Goal: Transaction & Acquisition: Purchase product/service

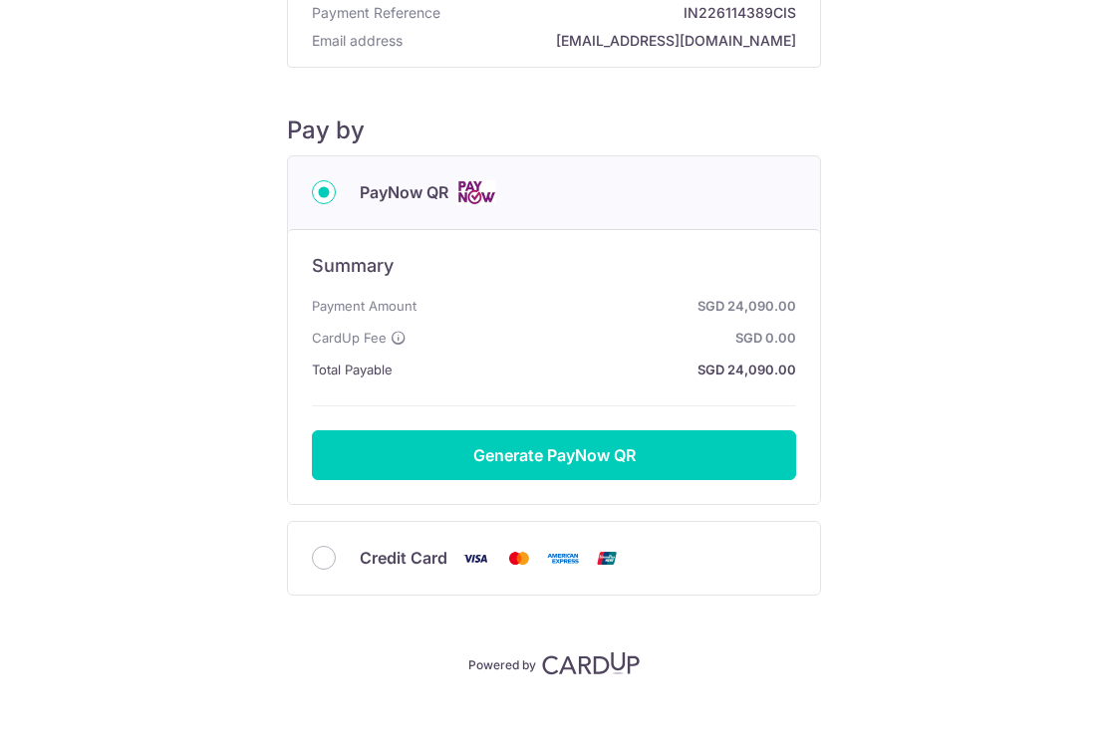
click at [649, 452] on button "Generate PayNow QR" at bounding box center [554, 455] width 484 height 50
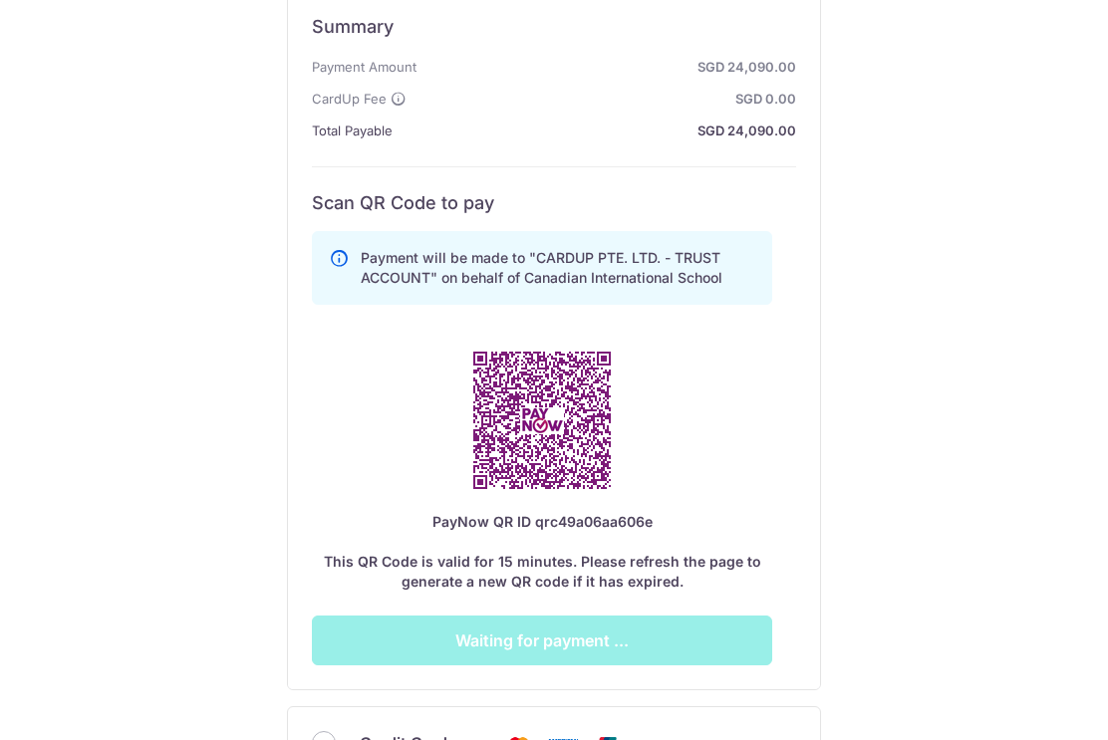
scroll to position [470, 0]
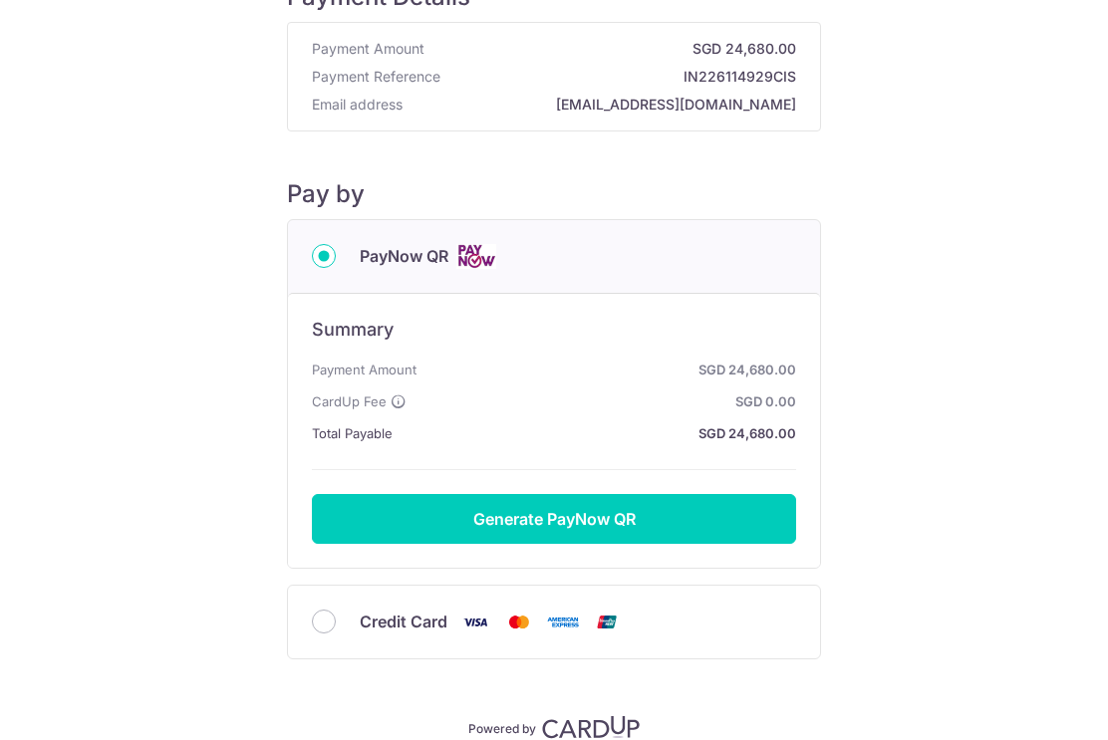
scroll to position [91, 0]
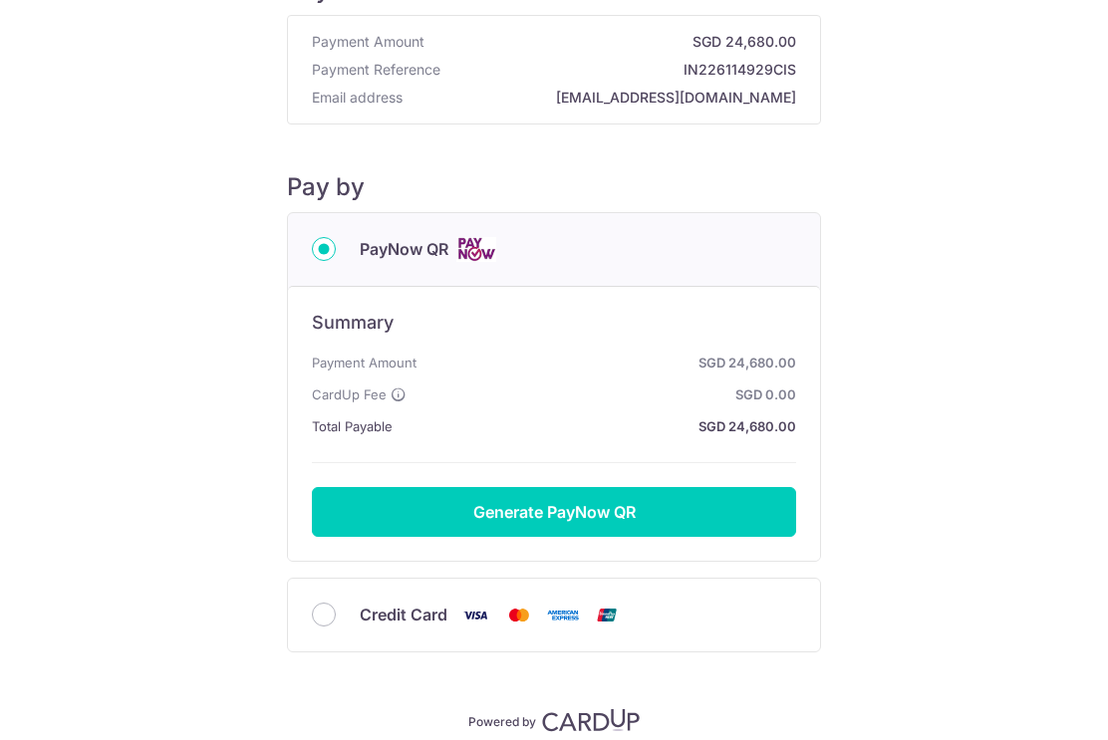
click at [321, 627] on input "Credit Card" at bounding box center [324, 615] width 24 height 24
radio input "true"
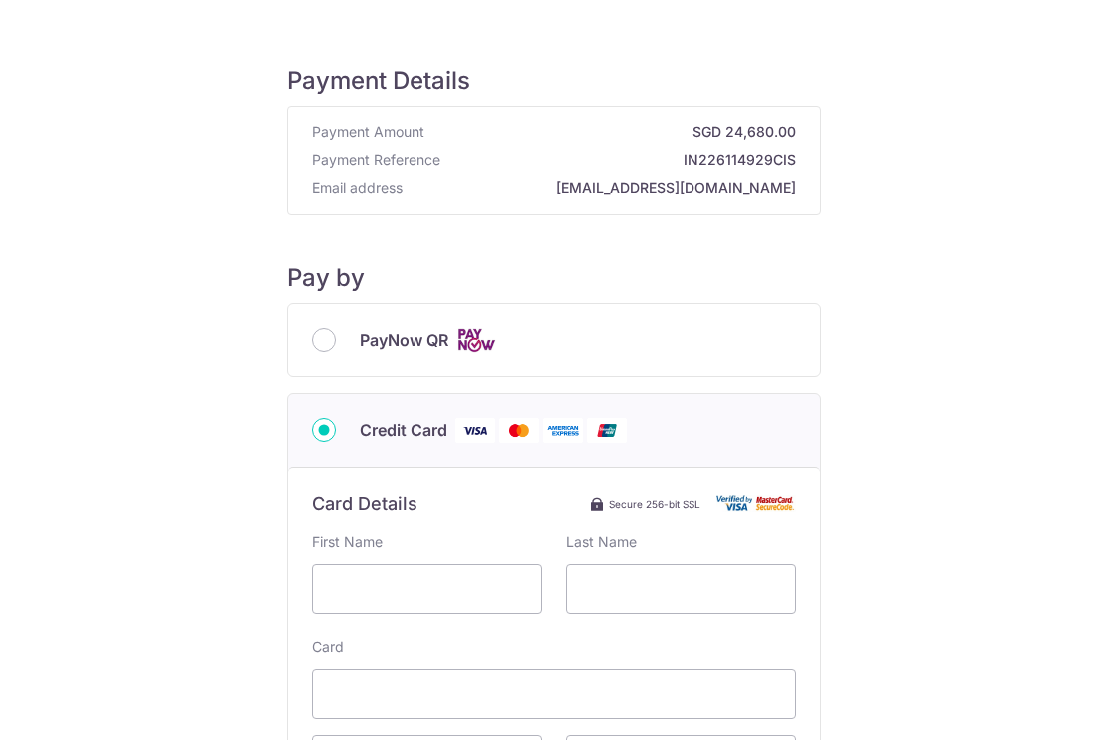
scroll to position [0, 0]
click at [316, 338] on input "PayNow QR" at bounding box center [324, 340] width 24 height 24
radio input "true"
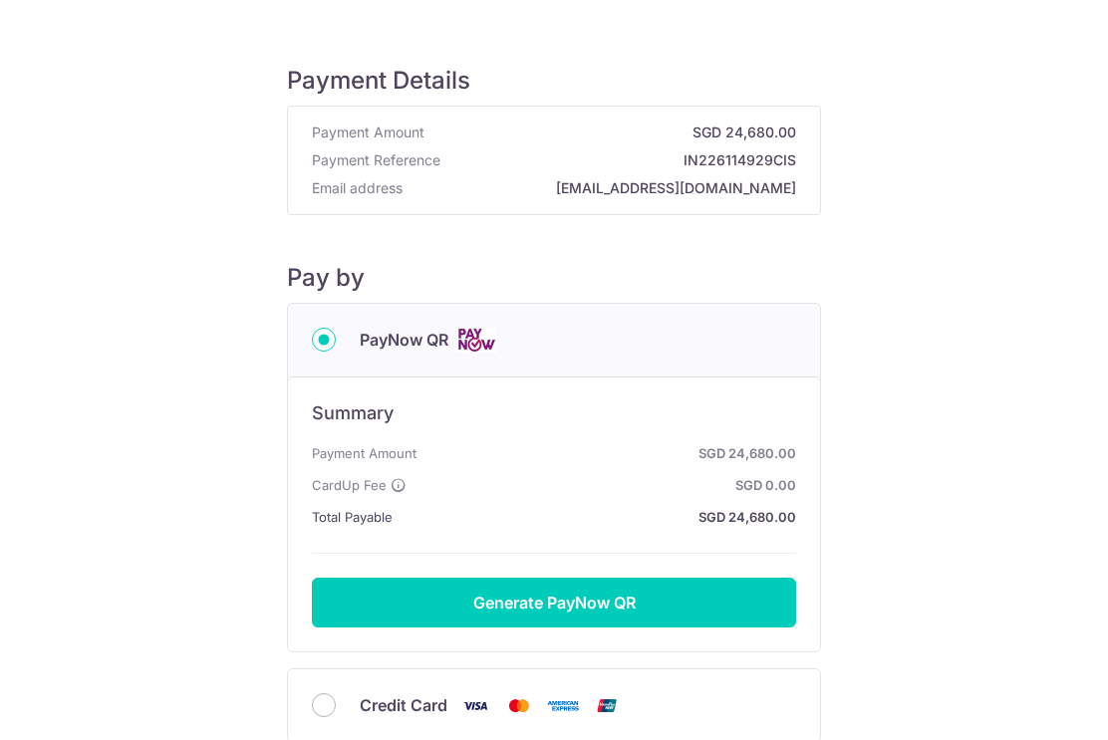
click at [683, 613] on button "Generate PayNow QR" at bounding box center [554, 603] width 484 height 50
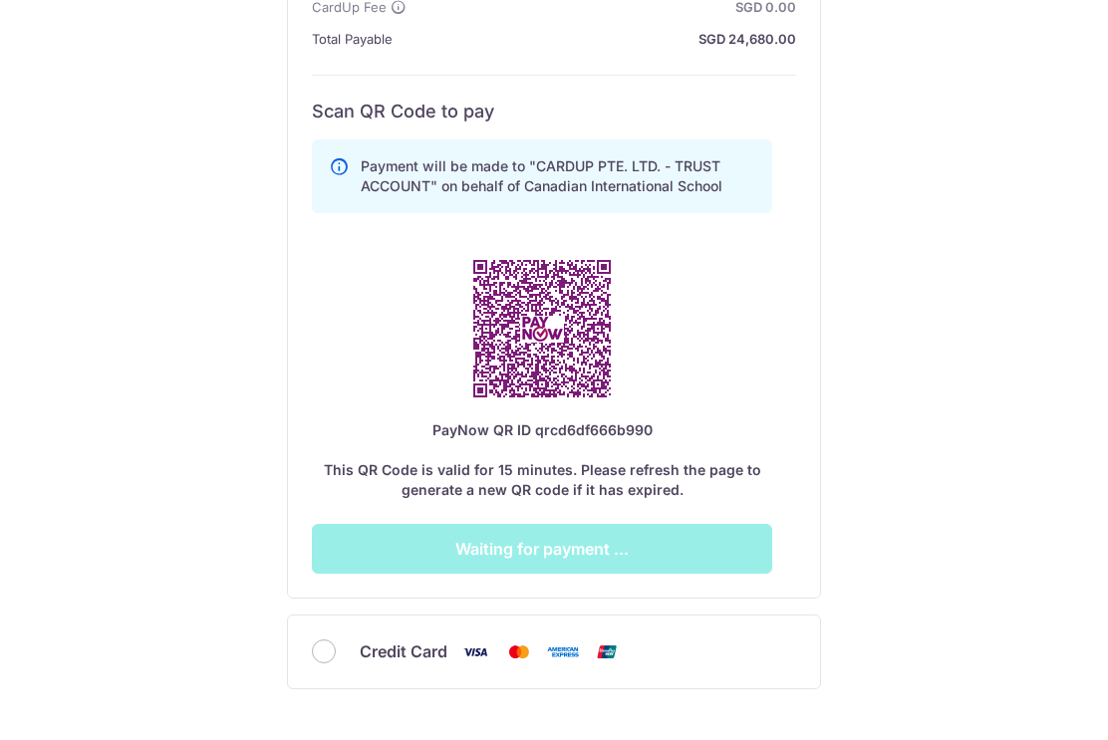
scroll to position [482, 0]
